Goal: Communication & Community: Participate in discussion

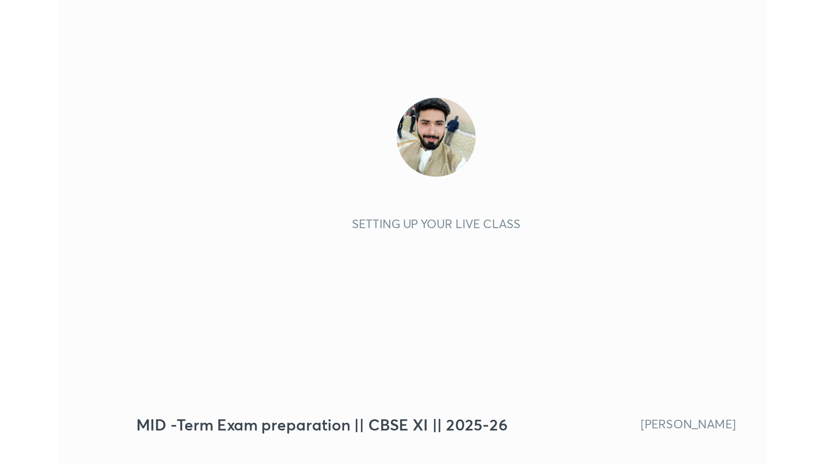
scroll to position [147, 274]
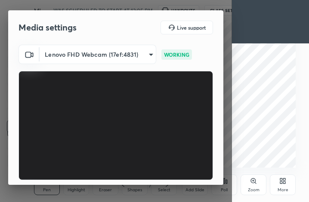
click at [71, 158] on video at bounding box center [115, 125] width 194 height 109
click at [71, 157] on video at bounding box center [115, 125] width 194 height 109
click at [158, 165] on video at bounding box center [115, 125] width 194 height 109
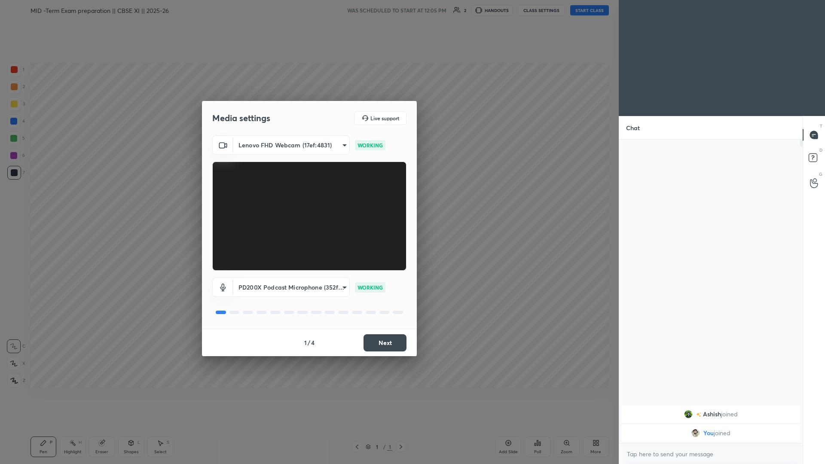
scroll to position [0, 0]
click at [308, 202] on button "Next" at bounding box center [385, 342] width 43 height 17
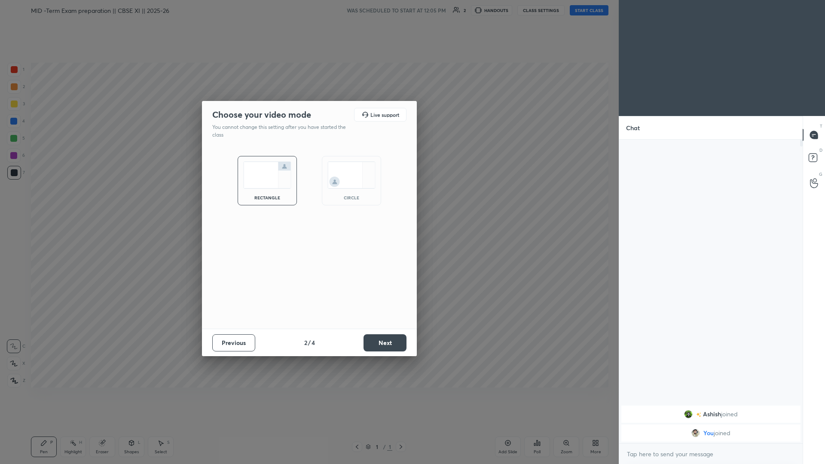
click at [308, 202] on button "Next" at bounding box center [385, 342] width 43 height 17
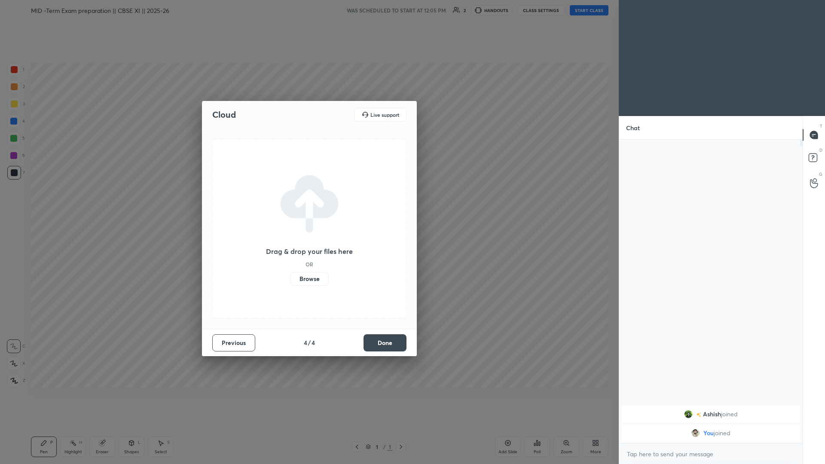
click at [308, 202] on button "Done" at bounding box center [385, 342] width 43 height 17
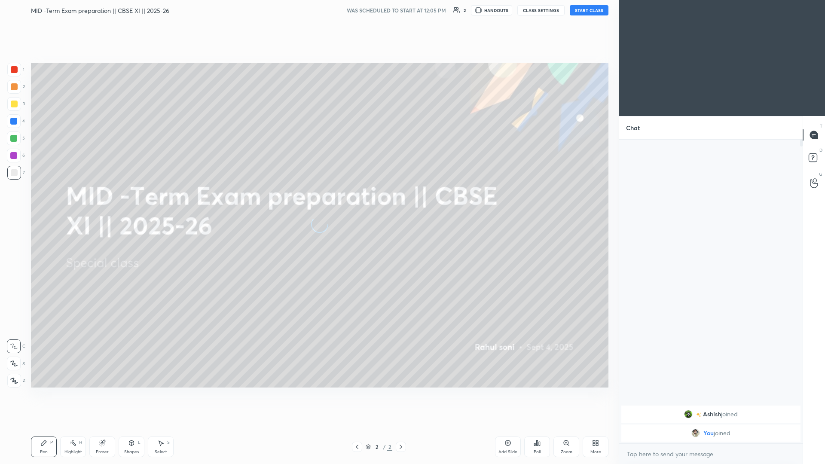
click at [308, 4] on div "MID -Term Exam preparation || CBSE XI || 2025-26 WAS SCHEDULED TO START AT 12:0…" at bounding box center [320, 10] width 578 height 21
click at [308, 12] on button "START CLASS" at bounding box center [589, 10] width 39 height 10
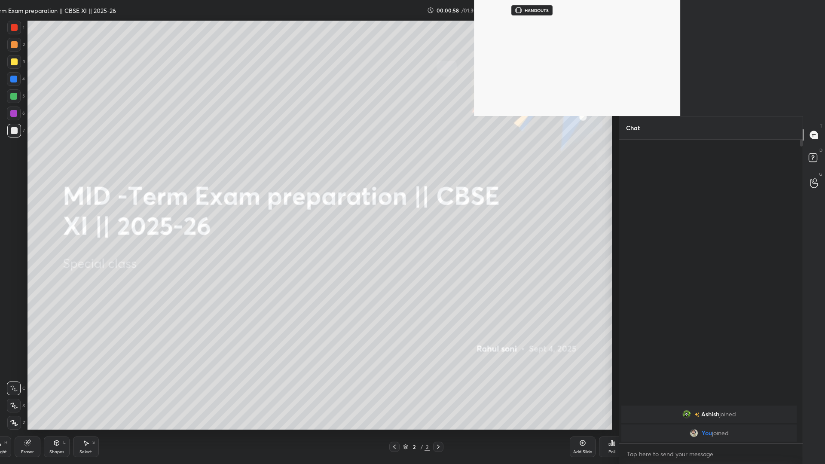
scroll to position [322, 181]
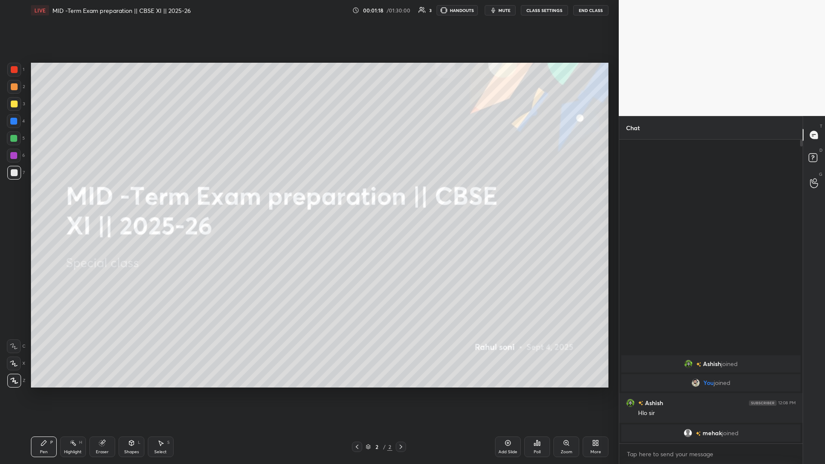
click at [308, 202] on icon at bounding box center [508, 443] width 7 height 7
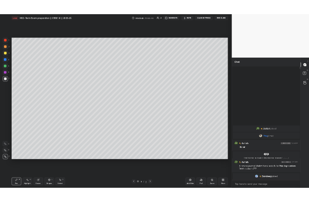
scroll to position [301, 181]
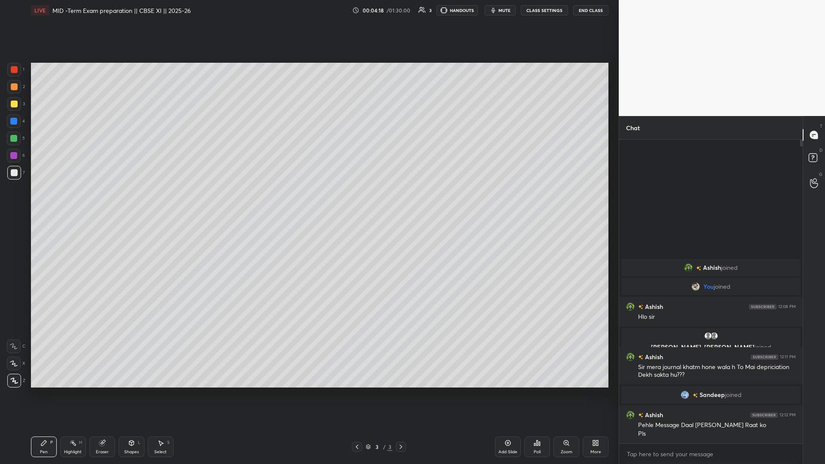
click at [308, 202] on div "More" at bounding box center [596, 447] width 26 height 21
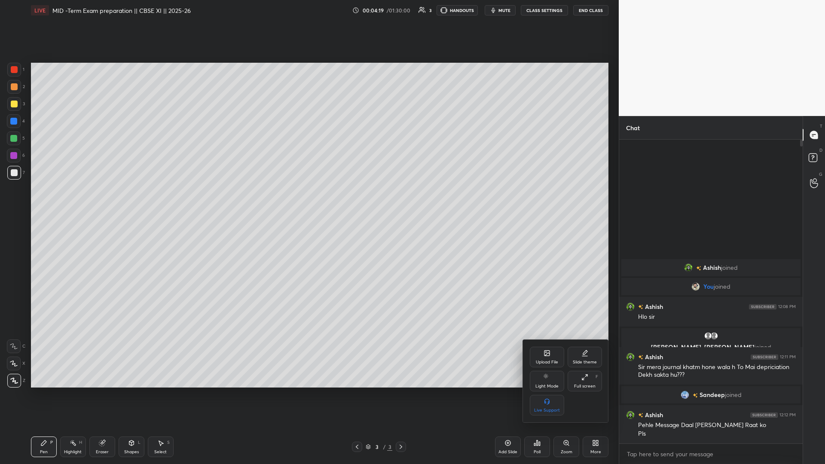
click at [308, 202] on div "Upload File" at bounding box center [547, 357] width 34 height 21
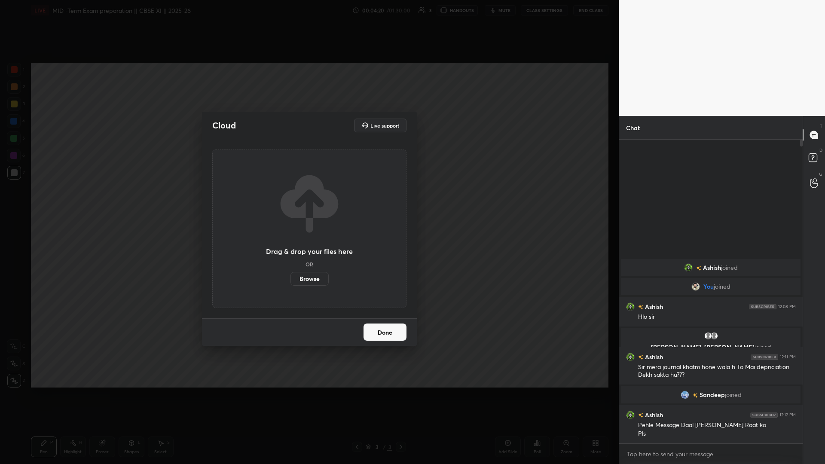
click at [302, 202] on label "Browse" at bounding box center [310, 279] width 38 height 14
click at [291, 202] on input "Browse" at bounding box center [291, 279] width 0 height 14
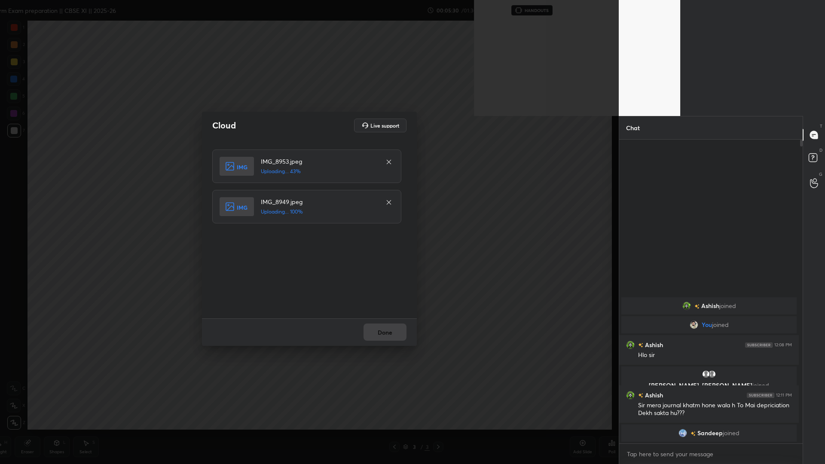
scroll to position [42574, 42253]
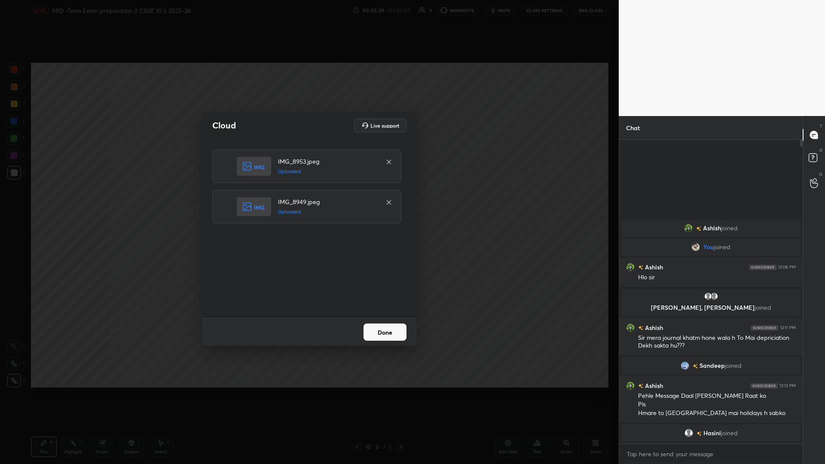
click at [308, 202] on button "Done" at bounding box center [385, 332] width 43 height 17
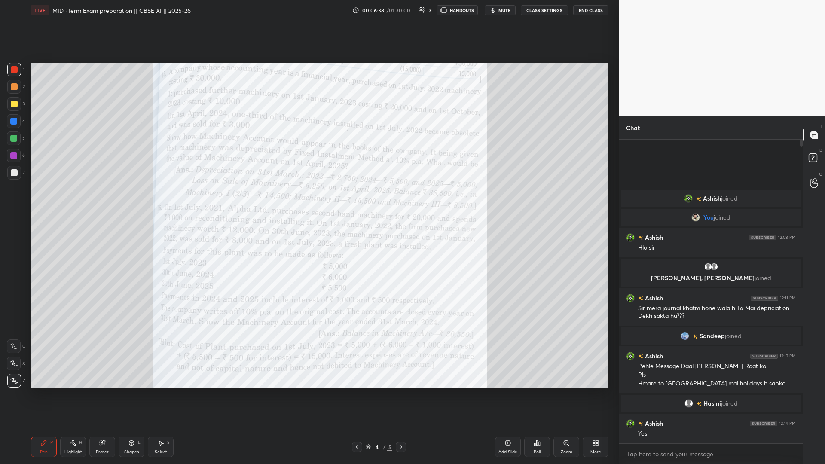
click at [308, 202] on div at bounding box center [357, 447] width 10 height 10
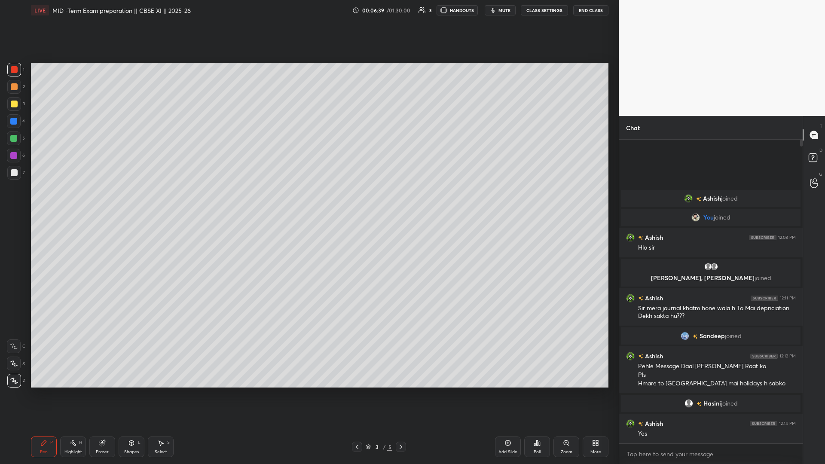
click at [308, 202] on div "More" at bounding box center [596, 447] width 26 height 21
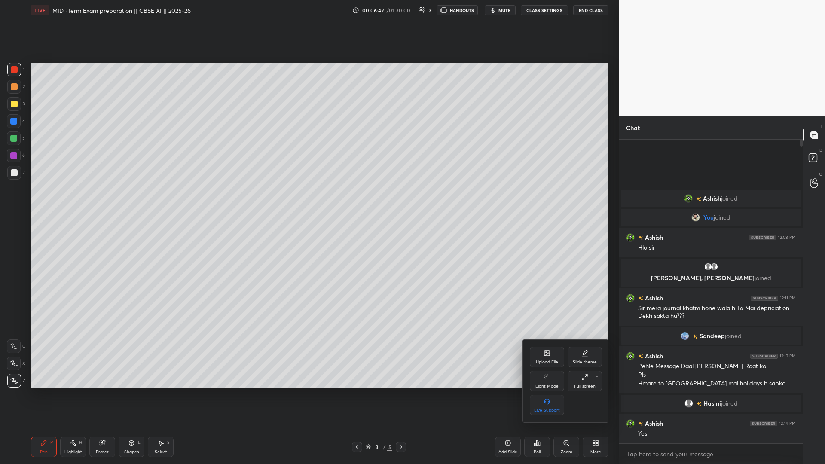
drag, startPoint x: 486, startPoint y: 423, endPoint x: 451, endPoint y: 430, distance: 35.1
click at [308, 202] on div at bounding box center [412, 232] width 825 height 464
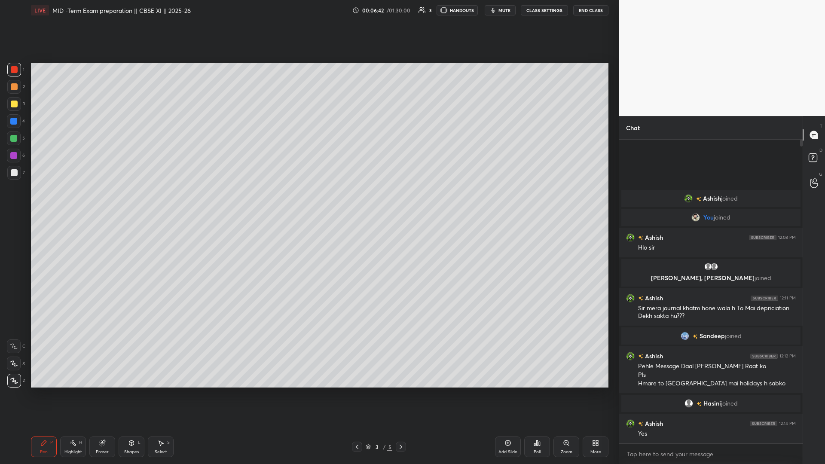
click at [308, 202] on icon at bounding box center [401, 447] width 7 height 7
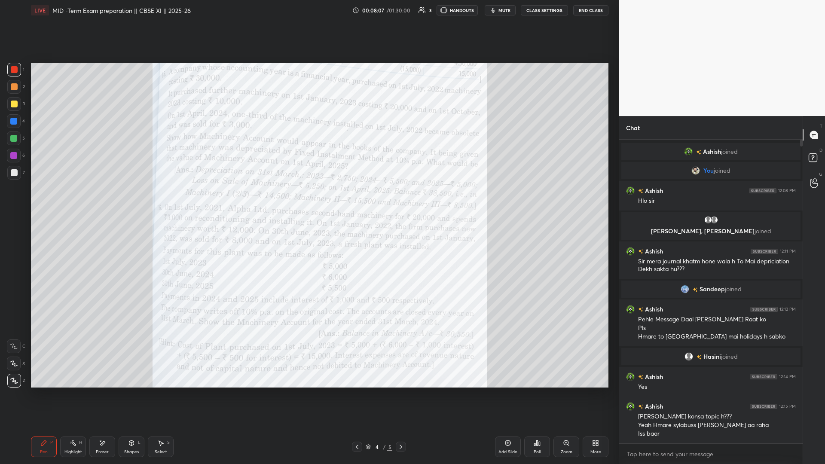
click at [308, 202] on icon at bounding box center [508, 443] width 7 height 7
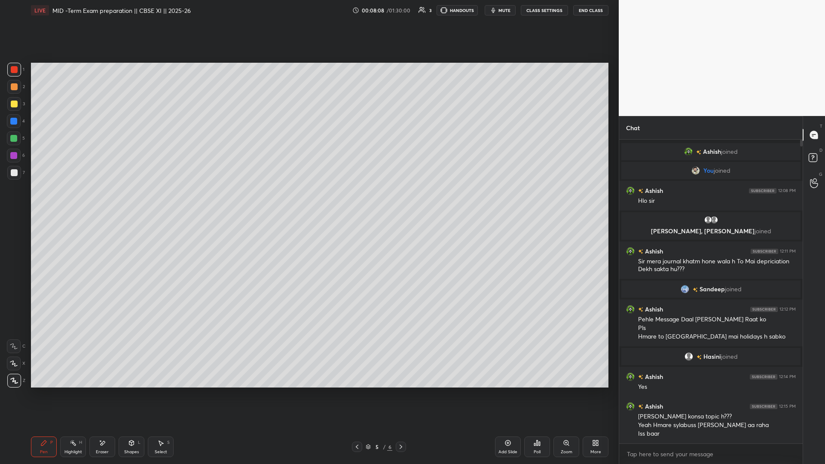
click at [308, 202] on icon at bounding box center [357, 447] width 7 height 7
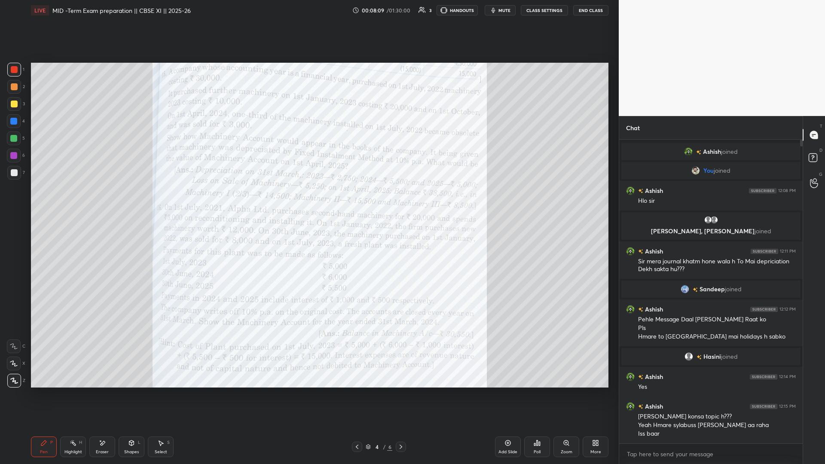
click at [308, 202] on div "More" at bounding box center [596, 447] width 26 height 21
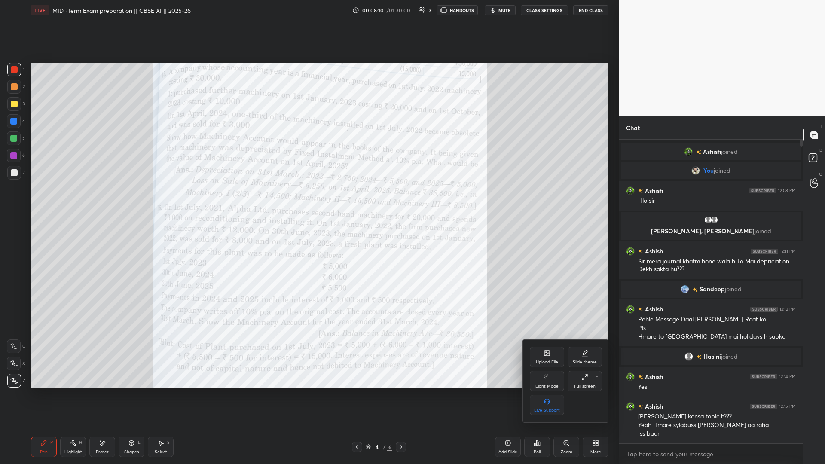
click at [308, 202] on icon at bounding box center [585, 352] width 4 height 4
click at [308, 202] on div "Dark Ruled" at bounding box center [585, 405] width 34 height 21
click at [308, 202] on div at bounding box center [412, 232] width 825 height 464
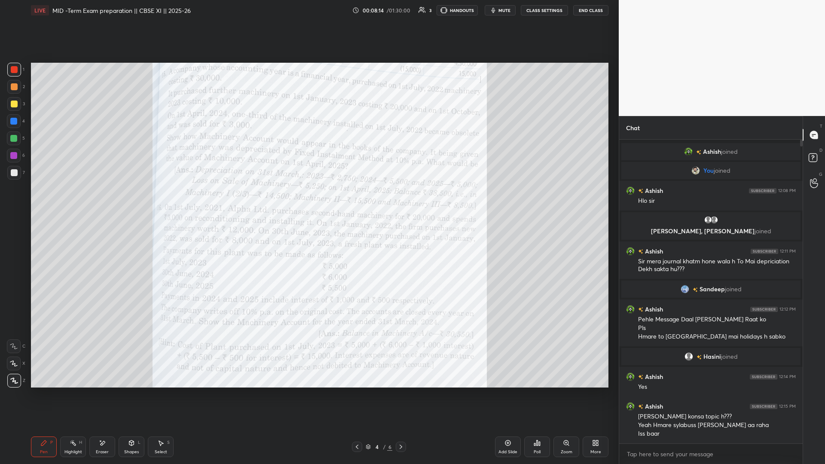
click at [308, 202] on div "Add Slide" at bounding box center [508, 452] width 19 height 4
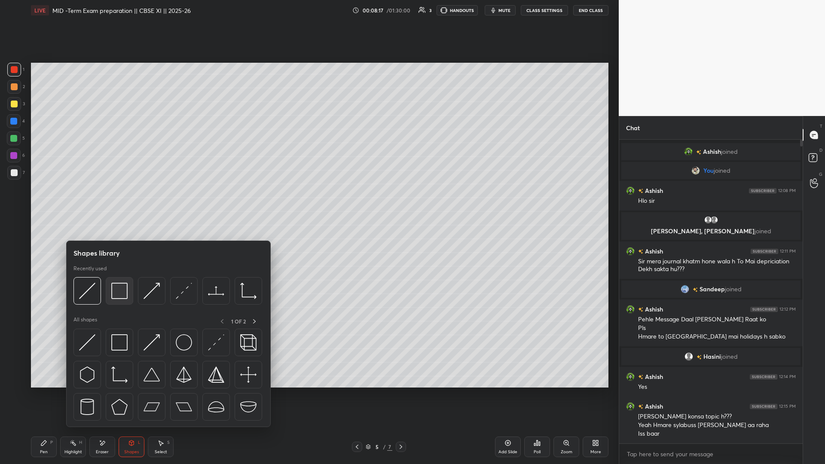
click at [124, 202] on img at bounding box center [119, 291] width 16 height 16
click at [128, 202] on div at bounding box center [120, 291] width 28 height 28
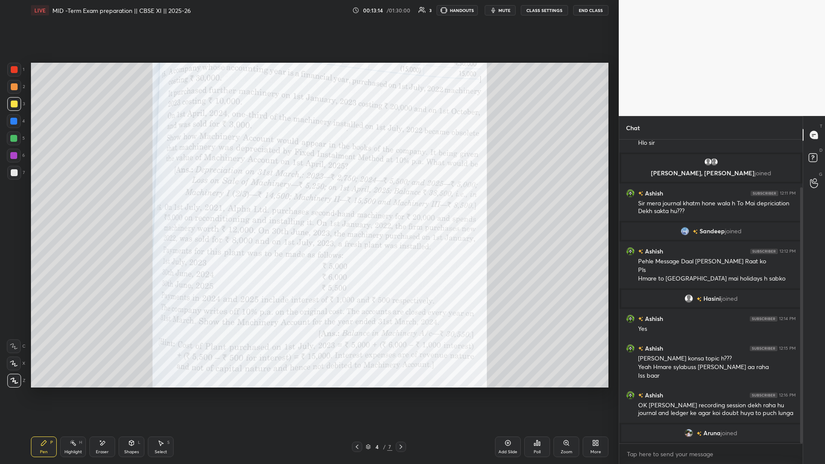
scroll to position [55, 0]
click at [308, 202] on p "JUMP TO LATEST" at bounding box center [714, 434] width 37 height 5
click at [308, 202] on div "[PERSON_NAME] joined" at bounding box center [711, 433] width 179 height 17
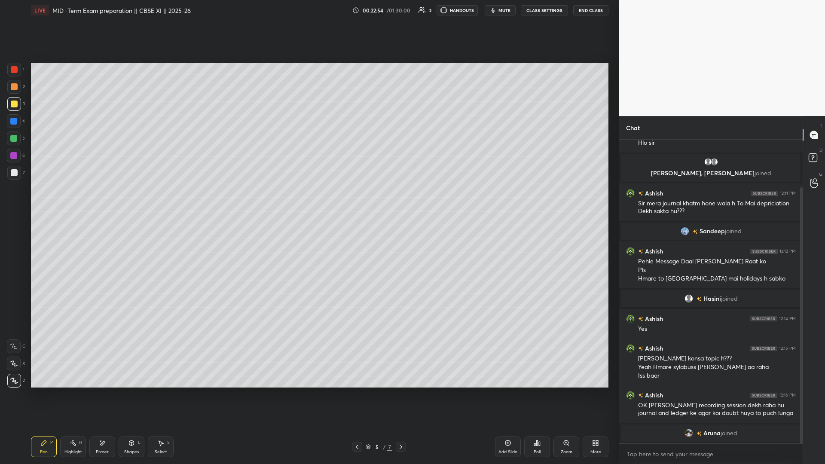
drag, startPoint x: 597, startPoint y: 9, endPoint x: 597, endPoint y: 422, distance: 413.1
click at [308, 9] on button "End Class" at bounding box center [590, 10] width 35 height 10
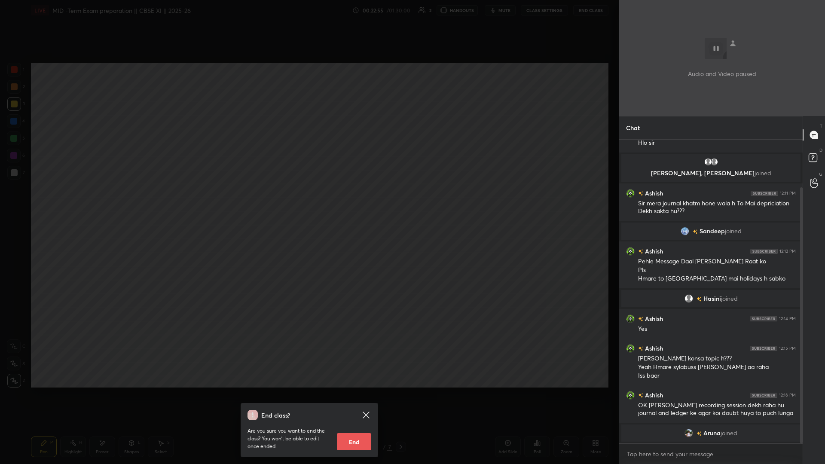
click at [308, 202] on button "End" at bounding box center [354, 441] width 34 height 17
type textarea "x"
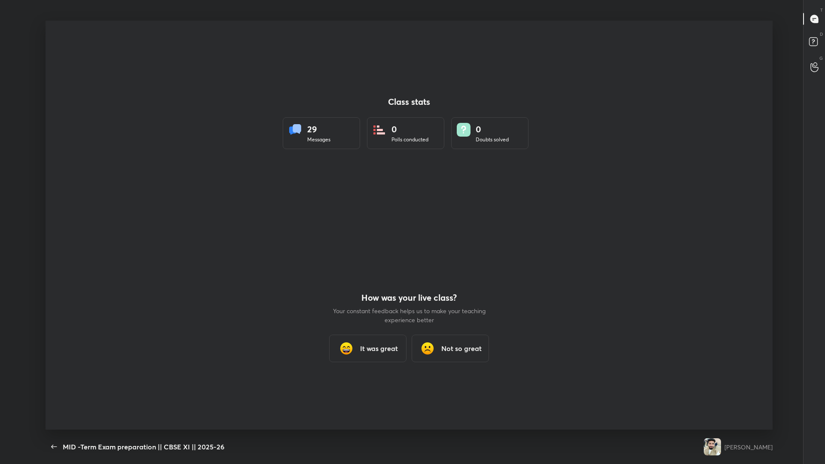
scroll to position [42574, 42165]
click at [55, 202] on button "button" at bounding box center [54, 446] width 17 height 17
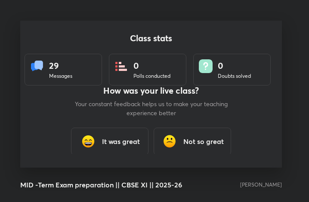
scroll to position [42837, 42682]
